Goal: Find contact information: Find contact information

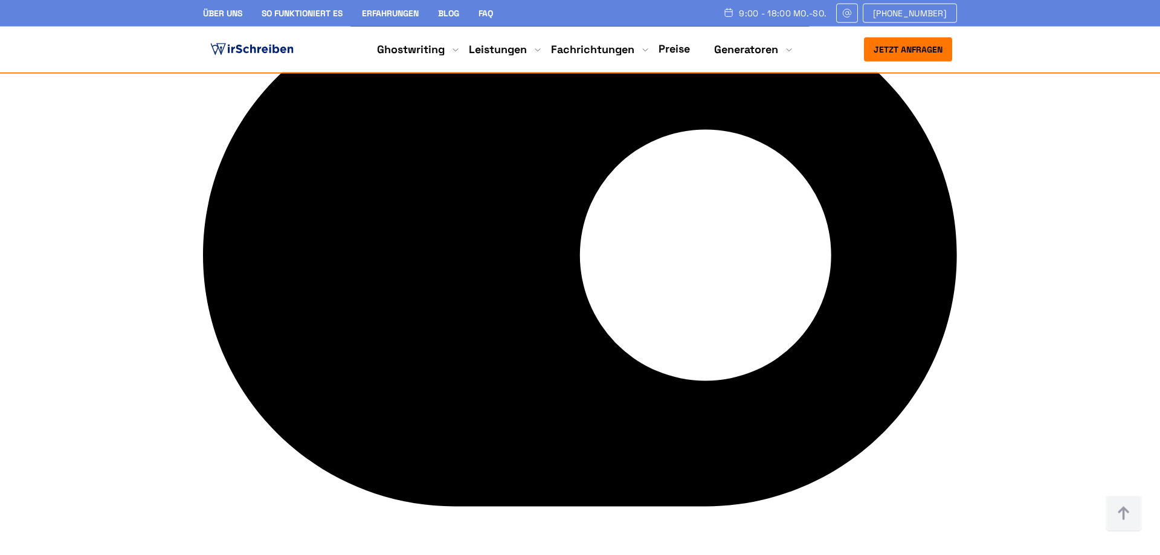
scroll to position [5054, 0]
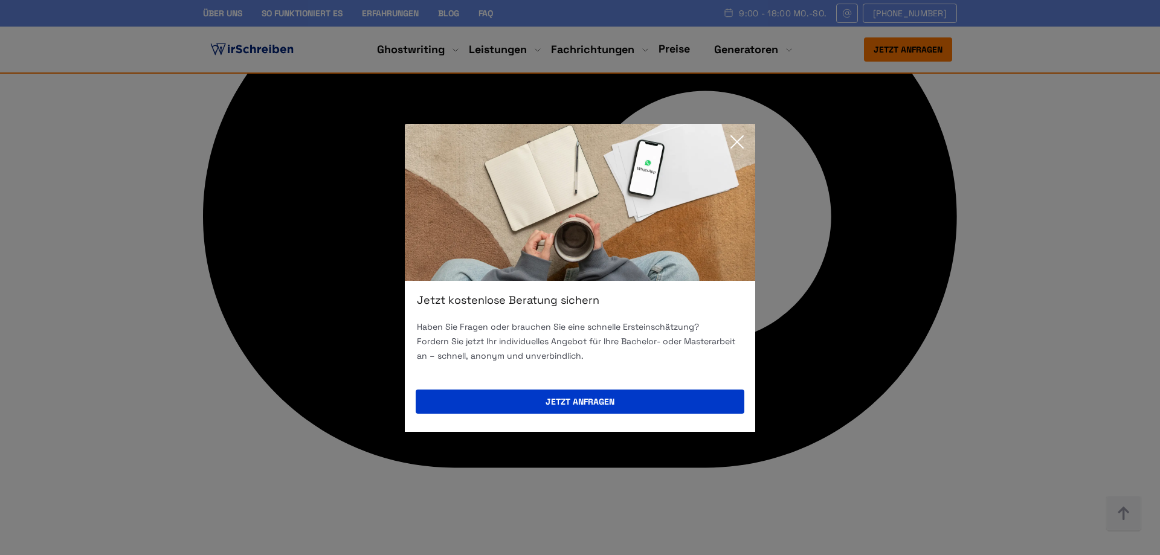
click at [743, 140] on icon at bounding box center [737, 142] width 24 height 24
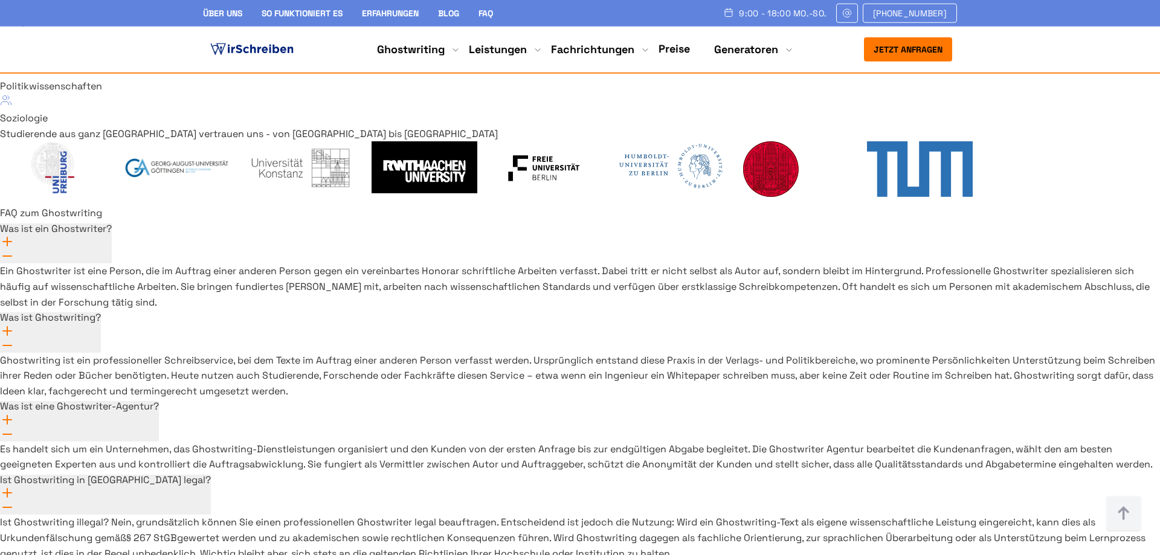
scroll to position [8690, 0]
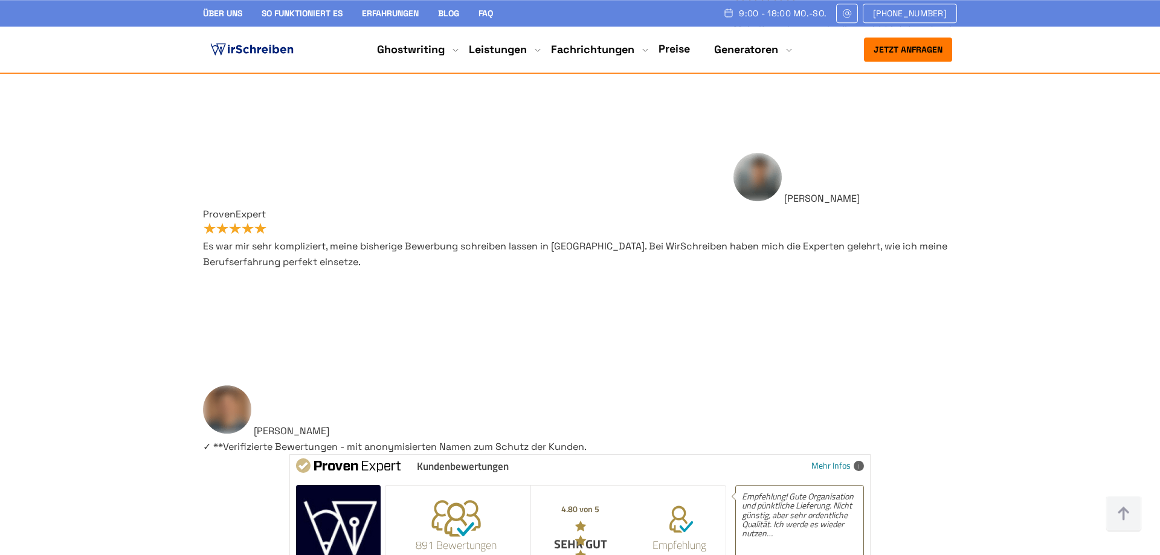
scroll to position [8541, 0]
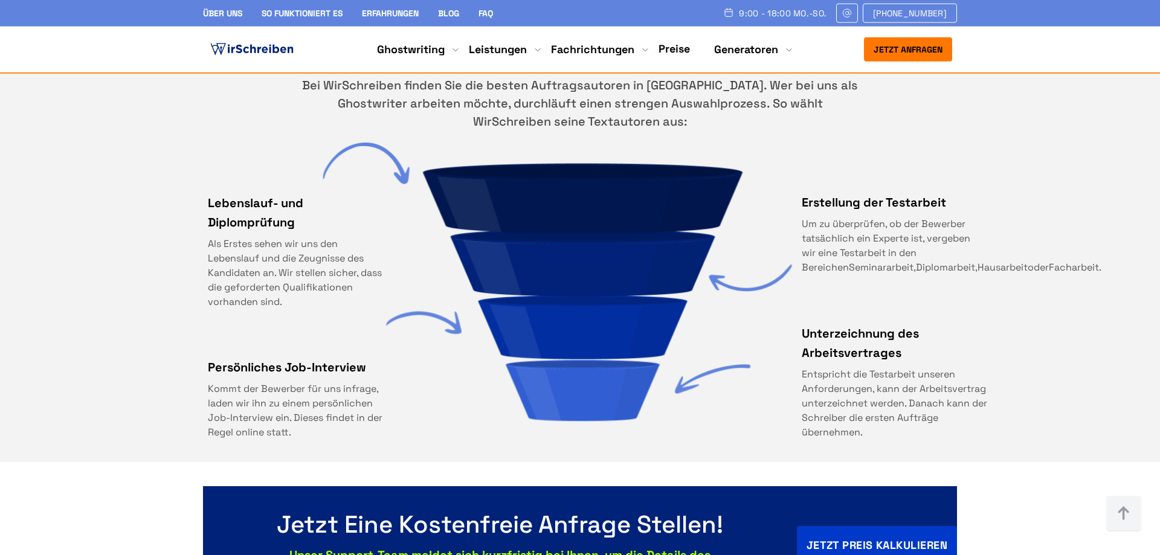
scroll to position [1233, 0]
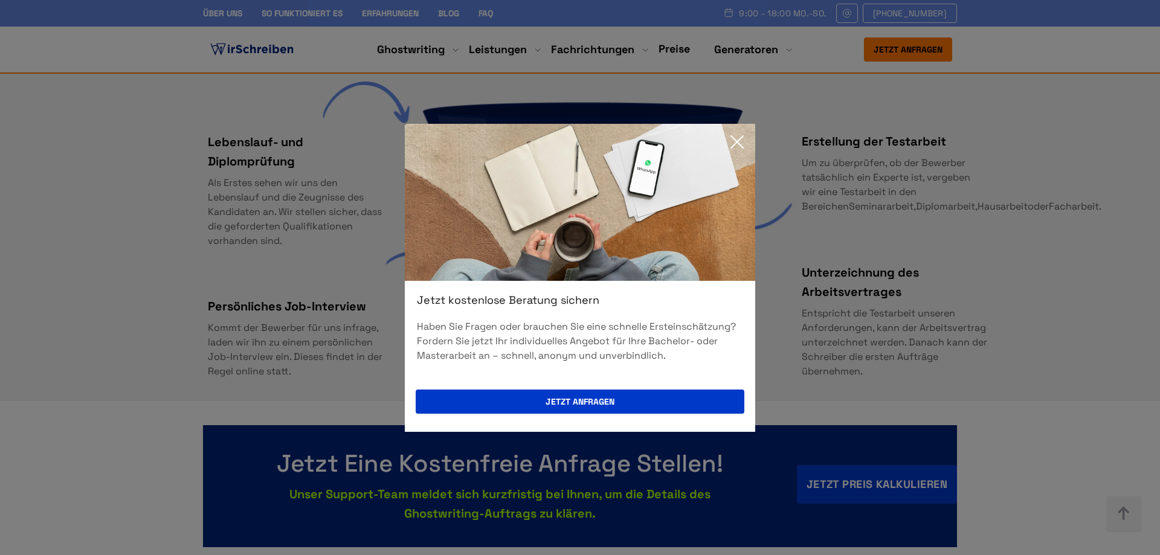
click at [734, 147] on icon at bounding box center [737, 142] width 24 height 24
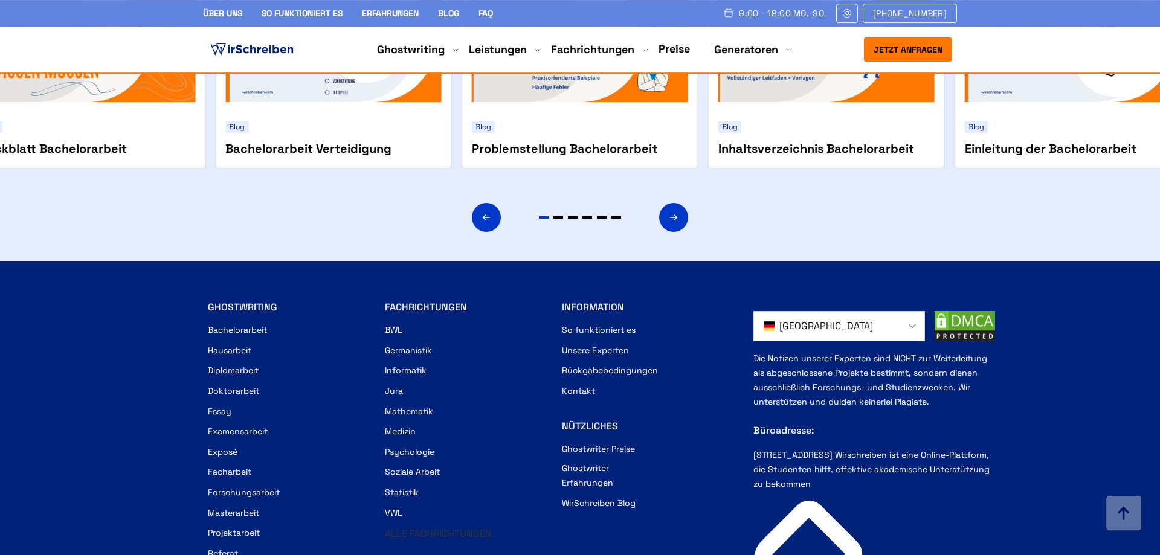
scroll to position [1972, 0]
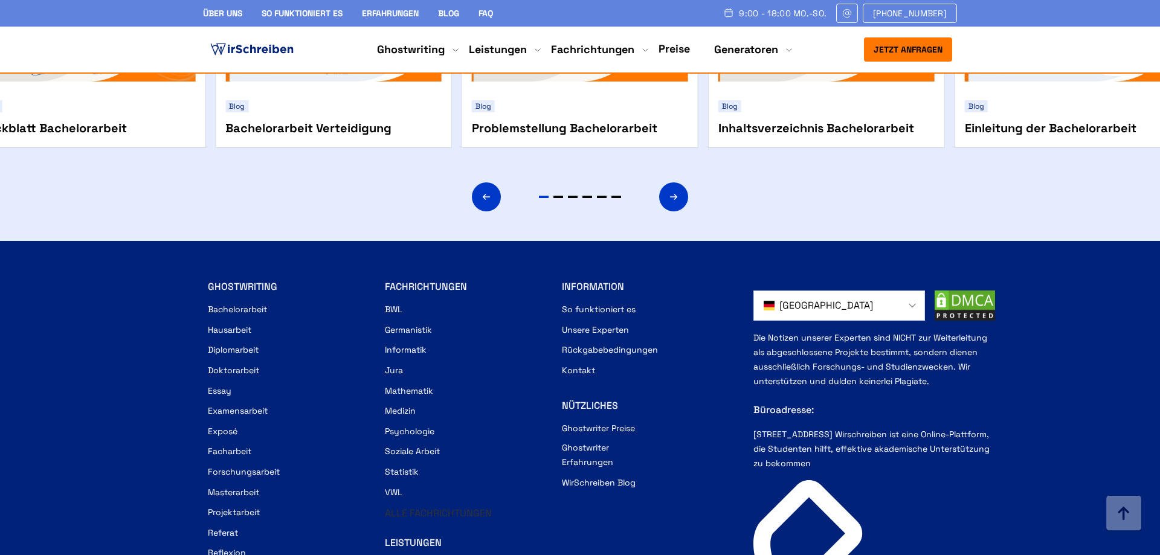
click at [583, 369] on link "Kontakt" at bounding box center [578, 370] width 33 height 15
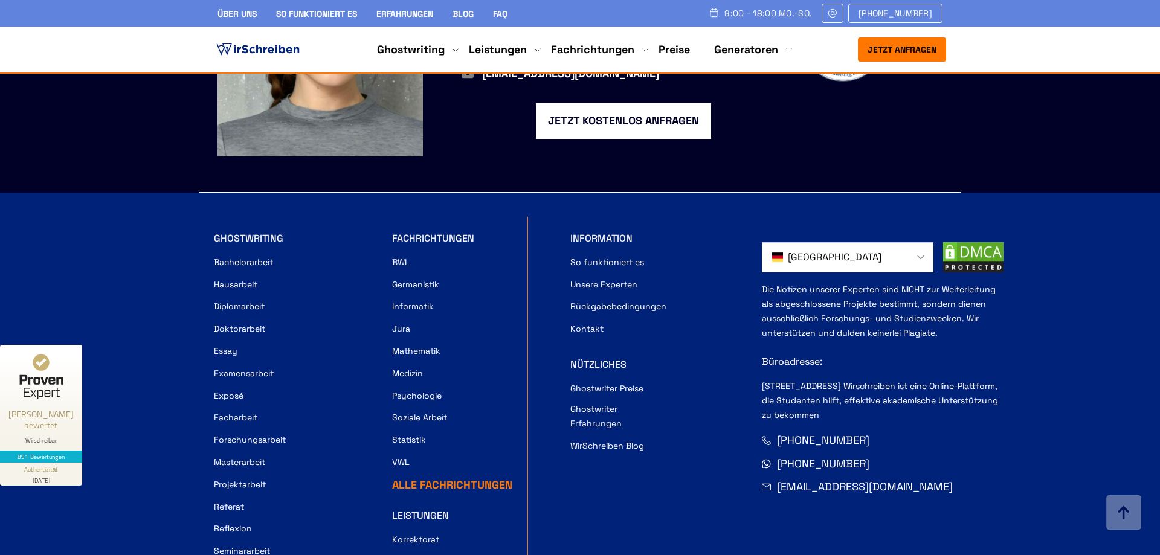
scroll to position [1294, 0]
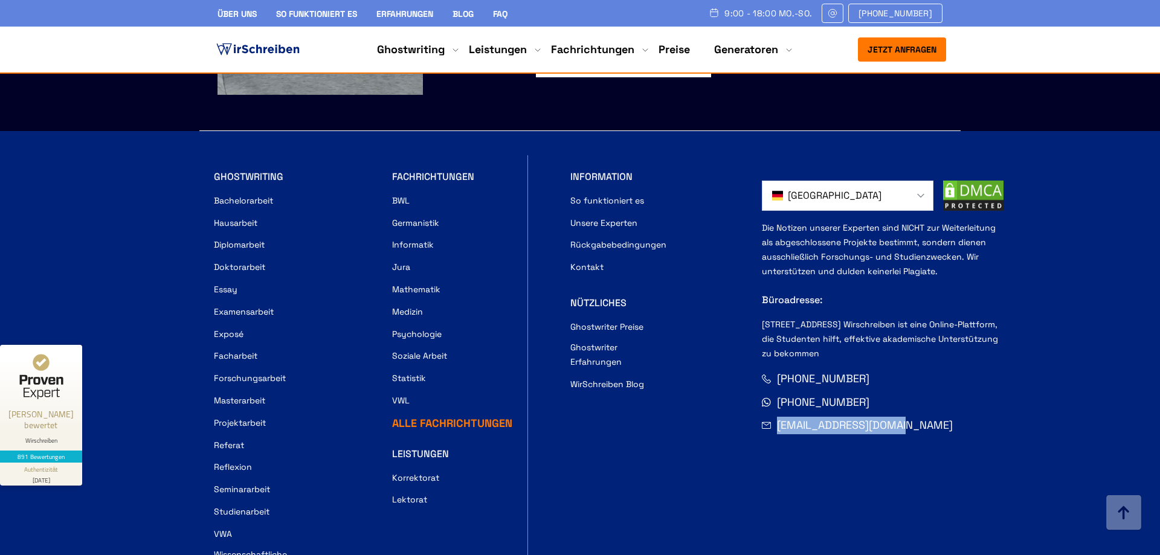
drag, startPoint x: 932, startPoint y: 411, endPoint x: 778, endPoint y: 404, distance: 154.9
click at [778, 417] on div "1-Email [EMAIL_ADDRESS][DOMAIN_NAME]" at bounding box center [883, 426] width 242 height 18
copy link "[EMAIL_ADDRESS][DOMAIN_NAME]"
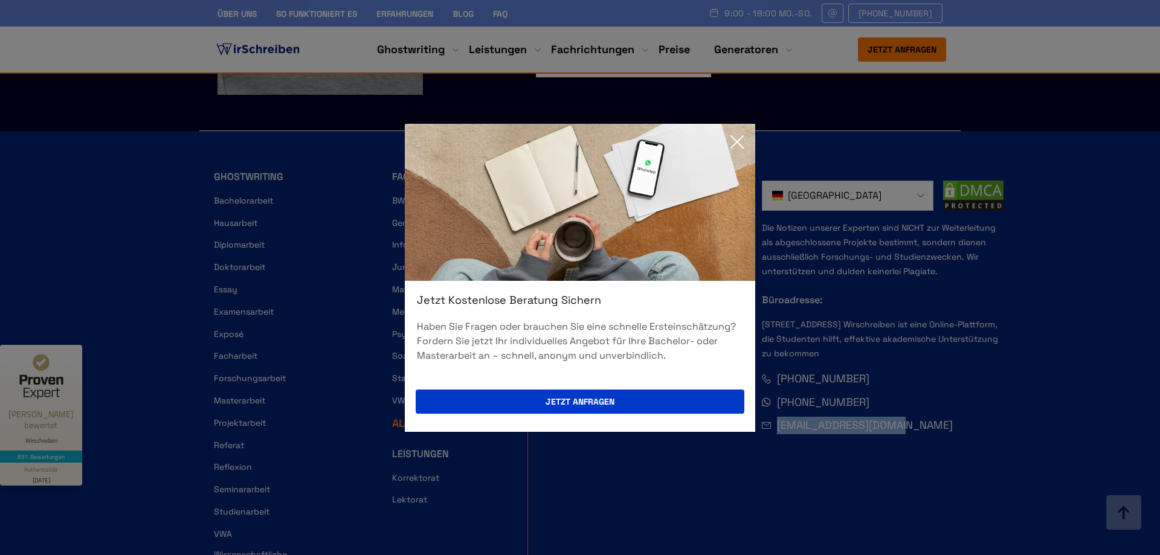
click at [750, 137] on img at bounding box center [580, 202] width 350 height 157
click at [742, 140] on icon at bounding box center [737, 142] width 24 height 24
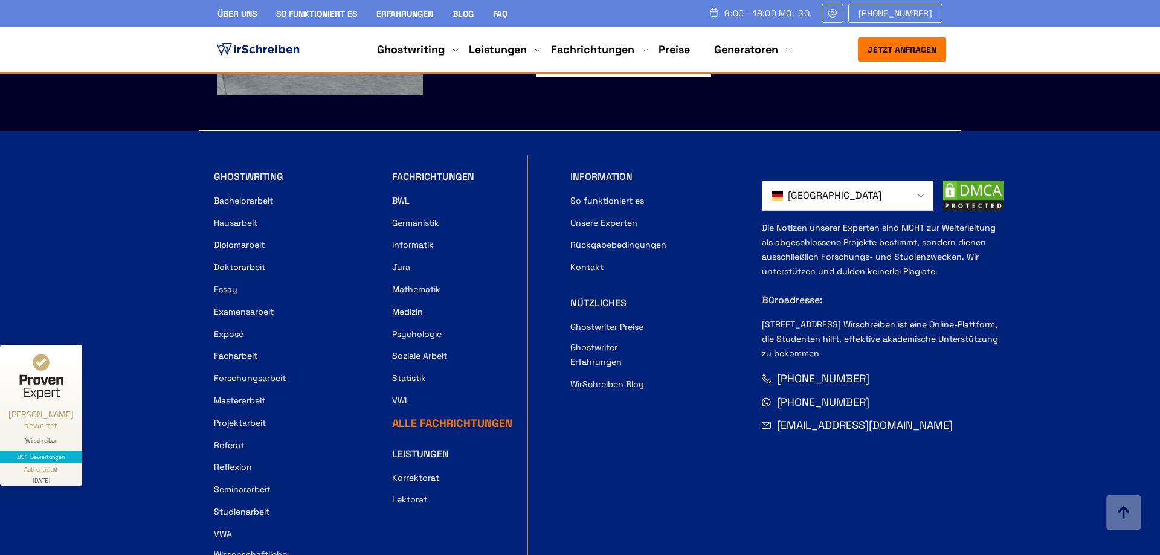
click at [631, 214] on li "Unsere Experten" at bounding box center [653, 223] width 167 height 18
click at [627, 216] on link "Unsere Experten" at bounding box center [603, 223] width 67 height 15
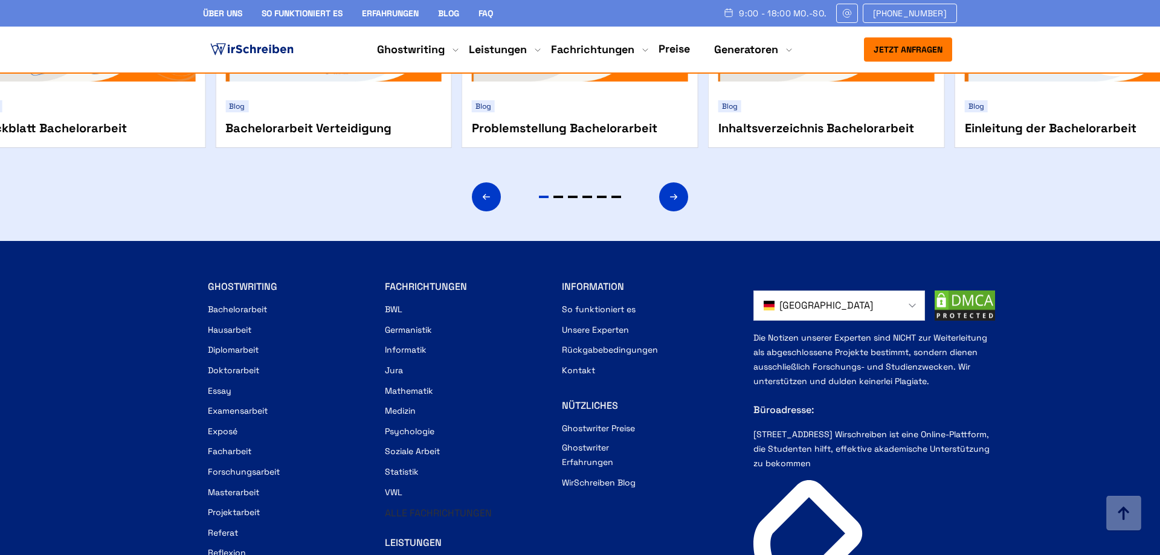
scroll to position [2219, 0]
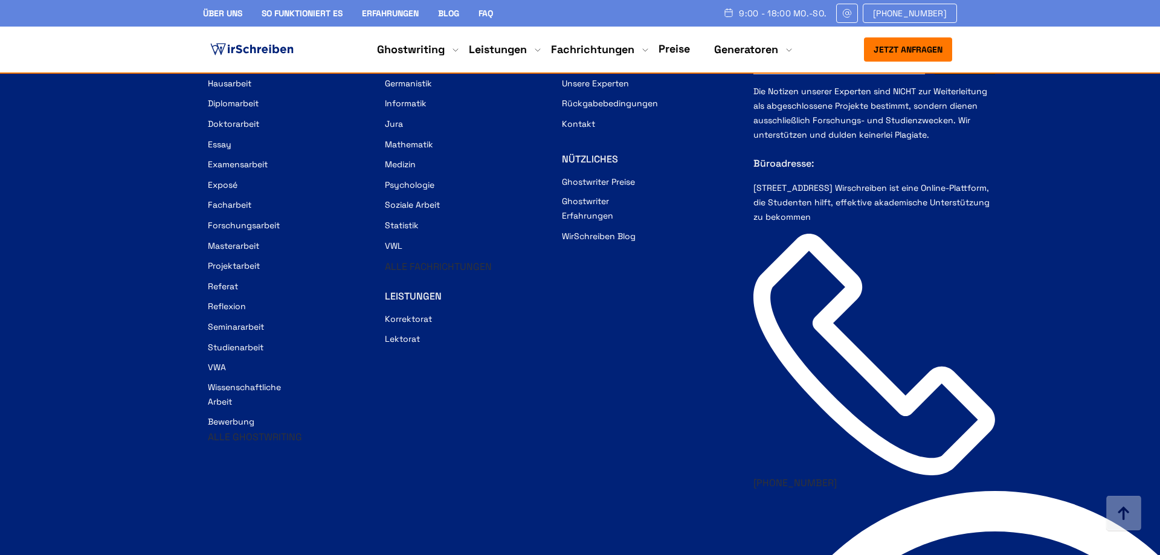
drag, startPoint x: 883, startPoint y: 282, endPoint x: 769, endPoint y: 285, distance: 114.9
copy link "[EMAIL_ADDRESS][DOMAIN_NAME]"
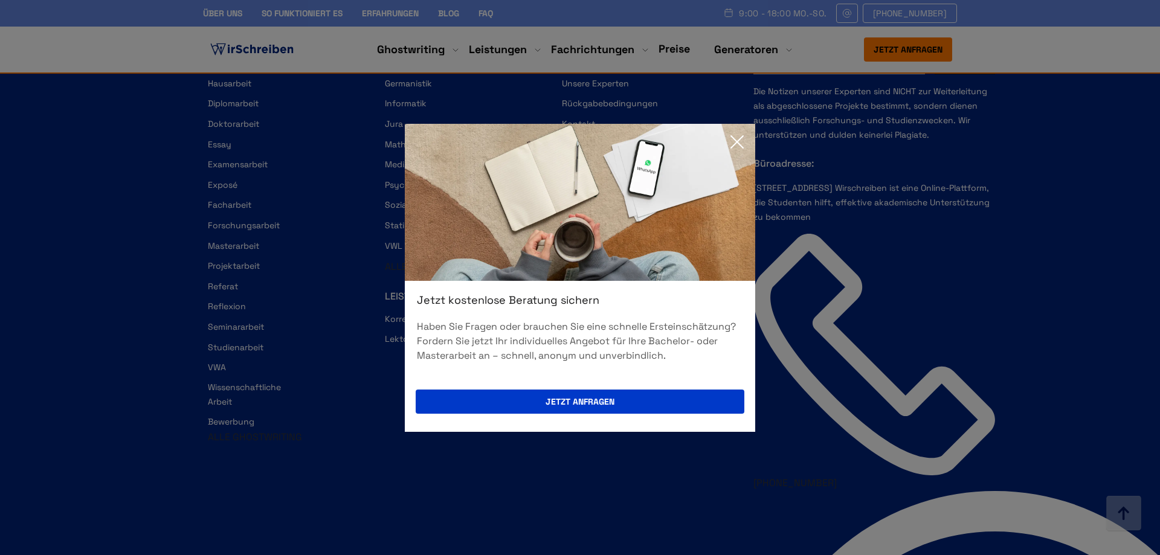
click at [737, 144] on icon at bounding box center [737, 142] width 24 height 24
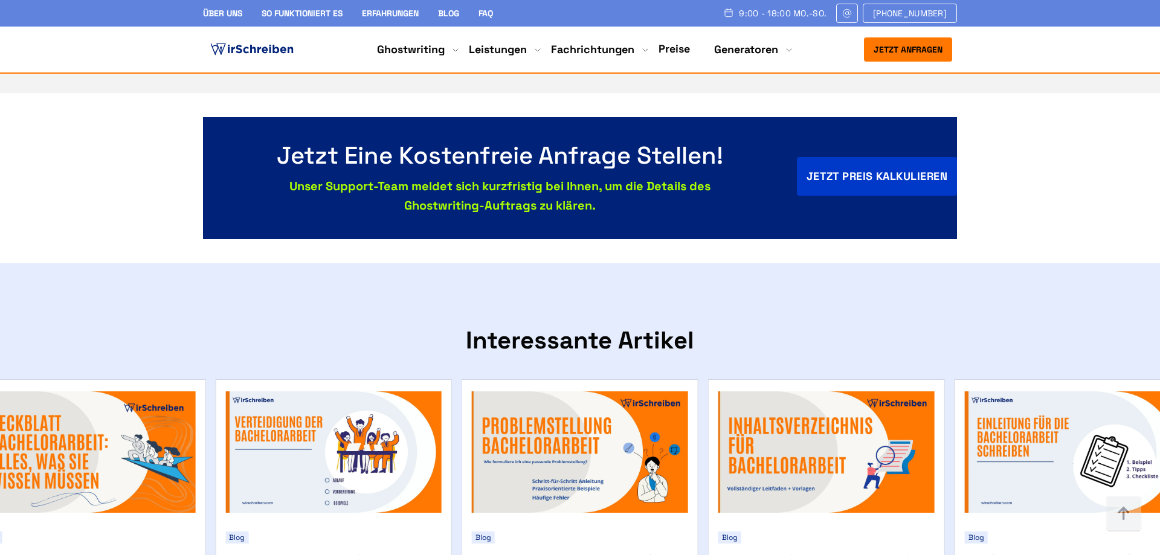
scroll to position [1294, 0]
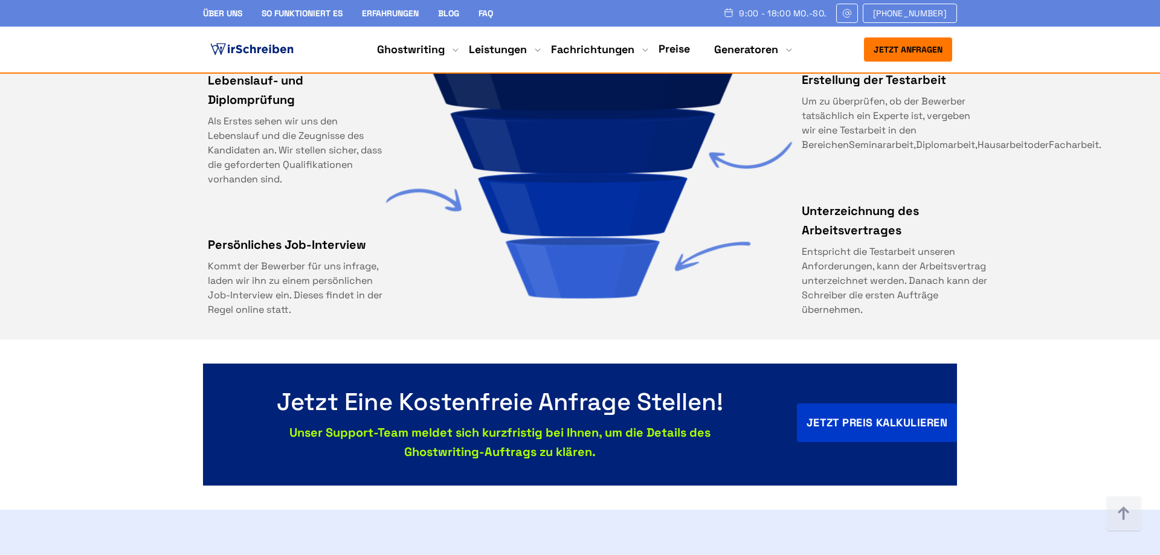
click at [225, 15] on link "Über uns" at bounding box center [222, 13] width 39 height 11
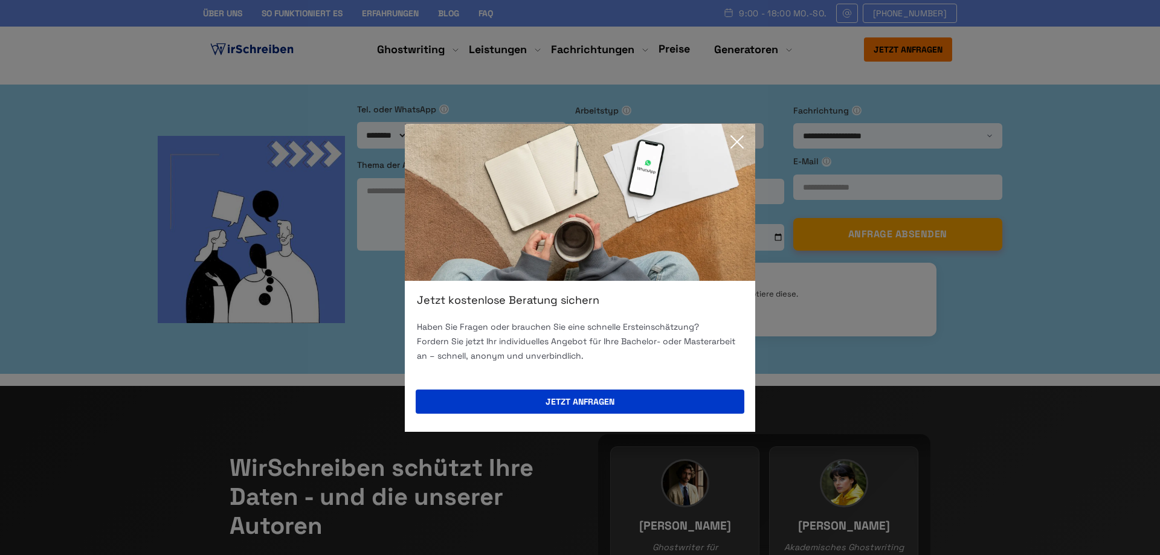
click at [736, 140] on icon at bounding box center [737, 142] width 12 height 12
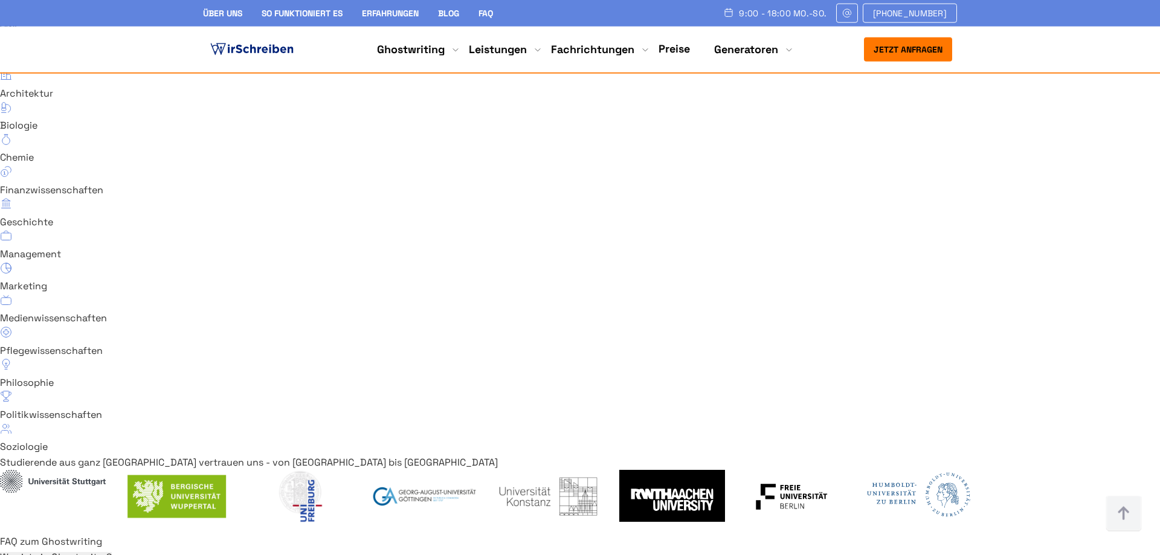
scroll to position [8629, 0]
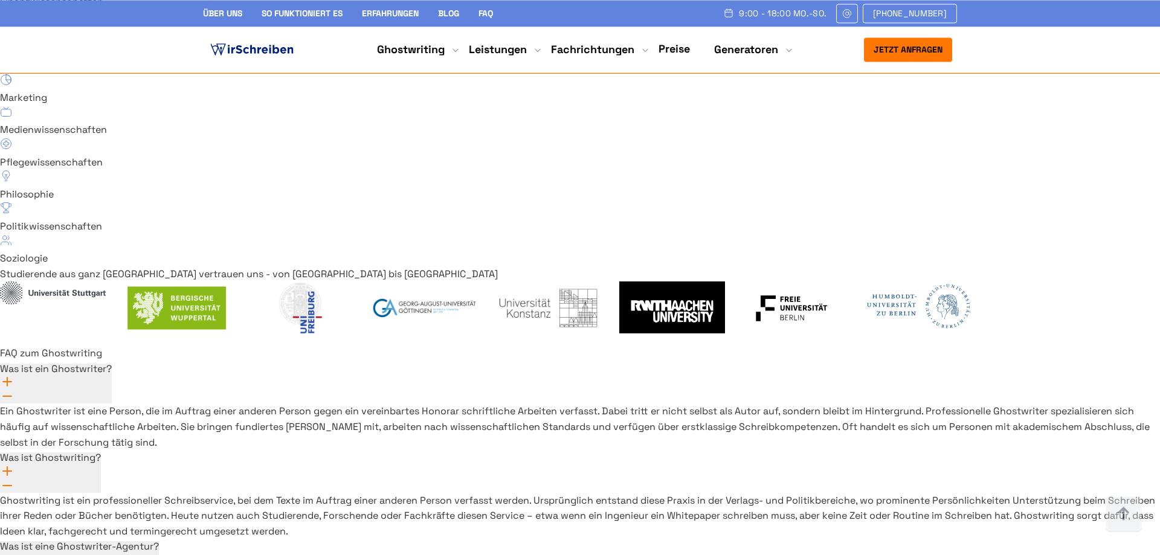
drag, startPoint x: 891, startPoint y: 373, endPoint x: 767, endPoint y: 373, distance: 123.9
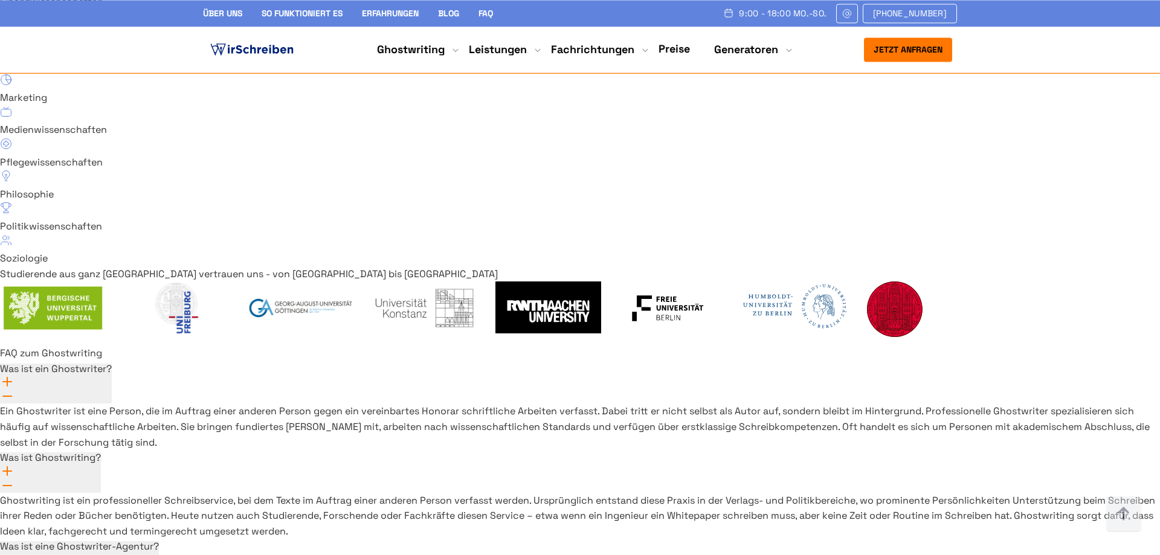
copy link "[EMAIL_ADDRESS][DOMAIN_NAME]"
